Goal: Find specific page/section: Find specific page/section

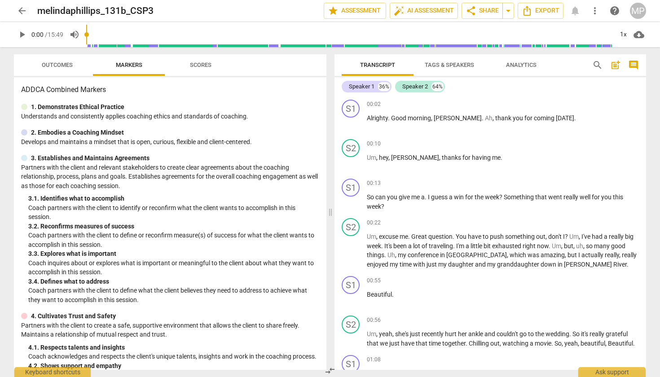
click at [25, 9] on span "arrow_back" at bounding box center [22, 10] width 11 height 11
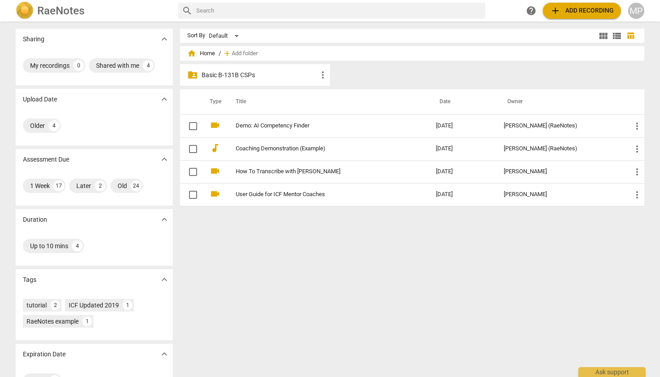
click at [280, 76] on p "Basic B-131B CSPs" at bounding box center [260, 74] width 116 height 9
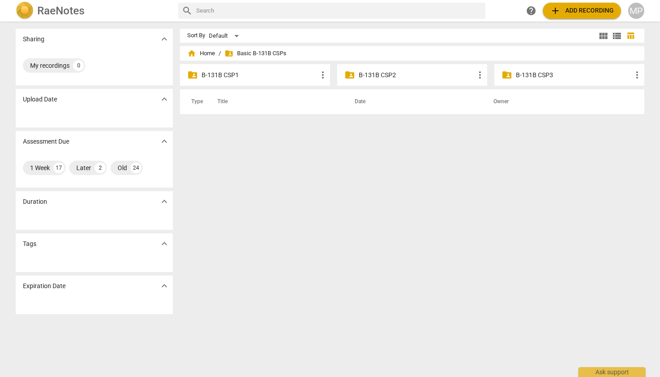
click at [373, 75] on p "B-131B CSP2" at bounding box center [417, 74] width 116 height 9
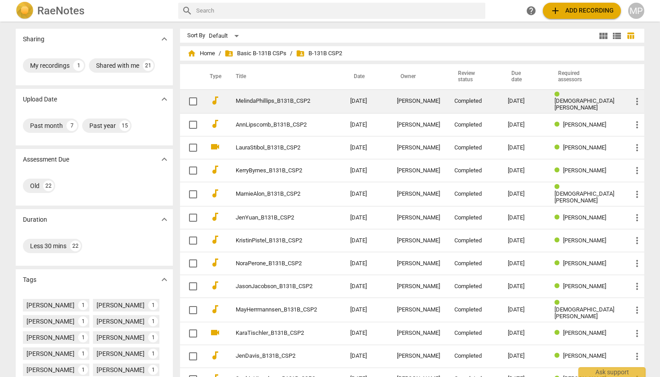
click at [286, 99] on link "MelindaPhillips_B131B_CSP2" at bounding box center [277, 101] width 82 height 7
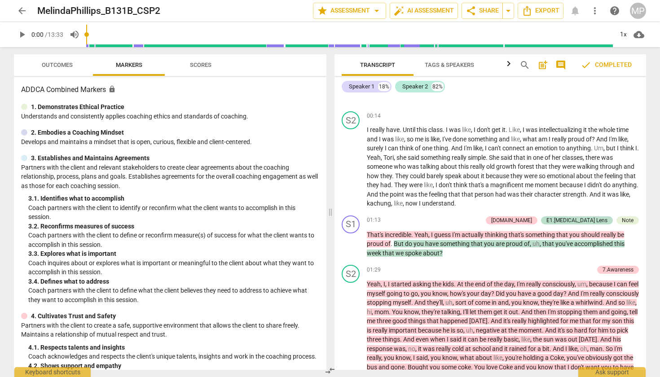
scroll to position [897, 0]
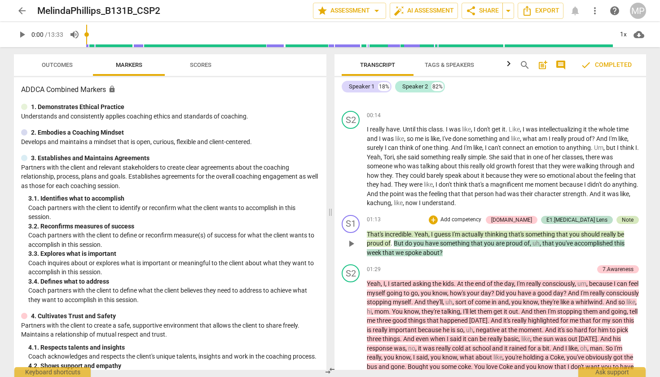
click at [626, 216] on div "Note" at bounding box center [628, 220] width 12 height 8
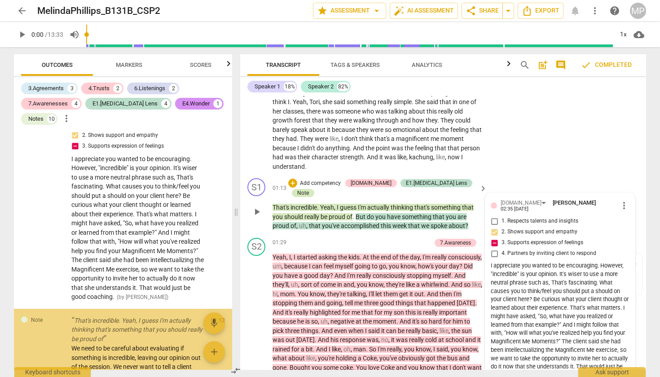
scroll to position [96, 0]
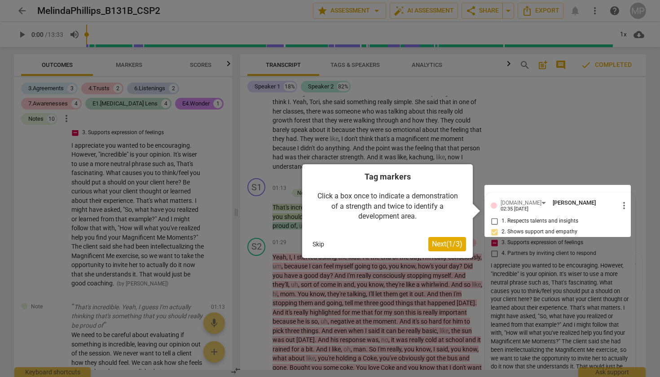
click at [319, 241] on button "Skip" at bounding box center [318, 243] width 19 height 13
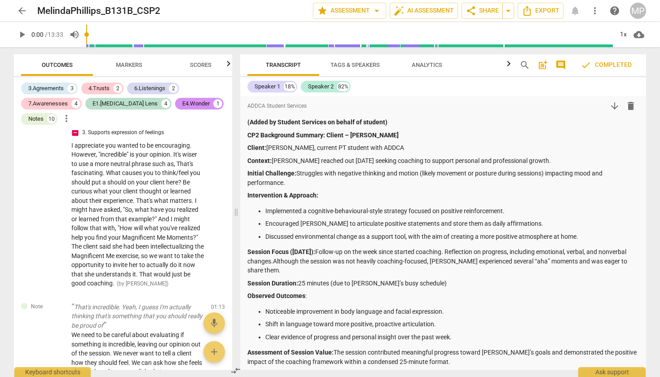
scroll to position [0, 0]
click at [373, 11] on span "arrow_drop_down" at bounding box center [376, 10] width 11 height 11
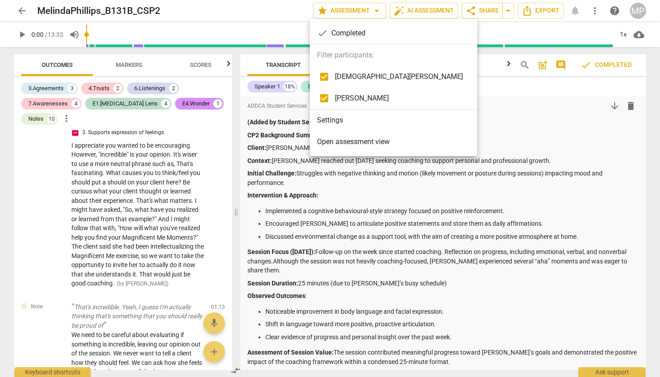
click at [345, 140] on span "Open assessment view" at bounding box center [353, 141] width 73 height 11
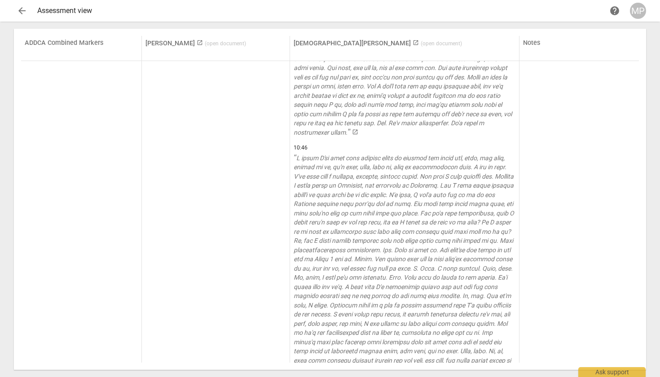
scroll to position [1386, 0]
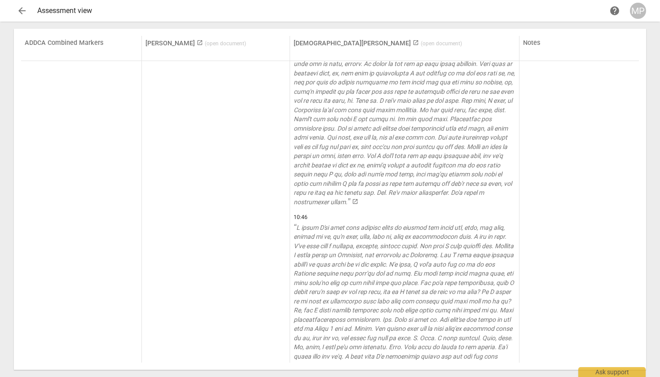
click at [23, 9] on span "arrow_back" at bounding box center [22, 10] width 11 height 11
